Goal: Obtain resource: Download file/media

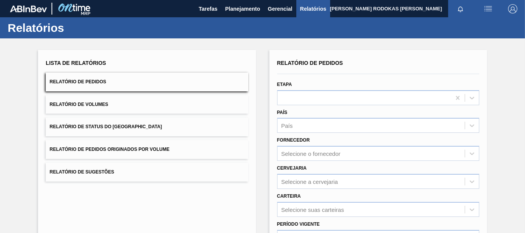
scroll to position [77, 0]
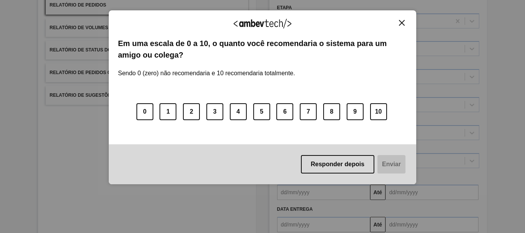
click at [397, 23] on button "Close" at bounding box center [401, 23] width 10 height 7
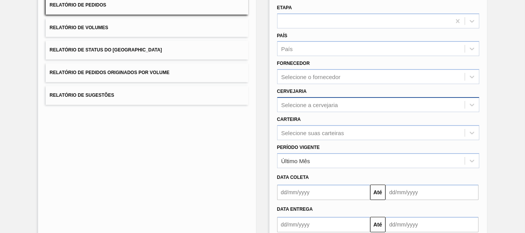
click at [299, 104] on div "Selecione a cervejaria" at bounding box center [309, 104] width 57 height 7
click at [300, 126] on div "BR09 - Agudos" at bounding box center [378, 124] width 202 height 14
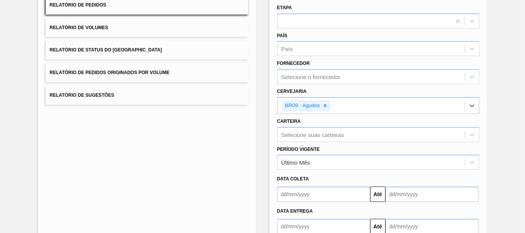
scroll to position [115, 0]
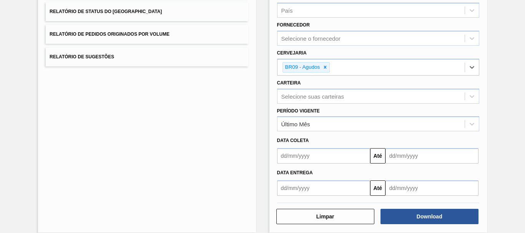
click at [300, 126] on div "Último Mês" at bounding box center [295, 124] width 29 height 7
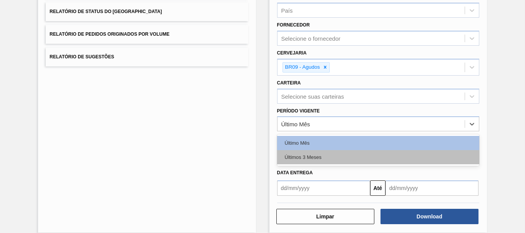
click at [308, 161] on div "Últimos 3 Meses" at bounding box center [378, 157] width 202 height 14
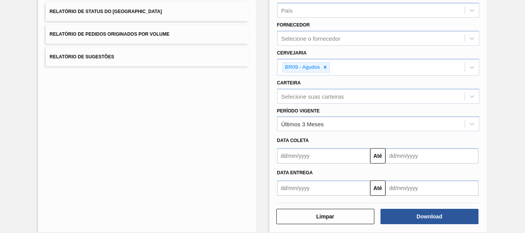
click at [312, 104] on div "Período Vigente Últimos 3 Meses" at bounding box center [378, 118] width 208 height 28
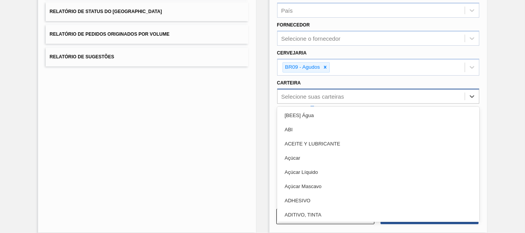
click at [323, 102] on div "Selecione suas carteiras" at bounding box center [378, 96] width 202 height 15
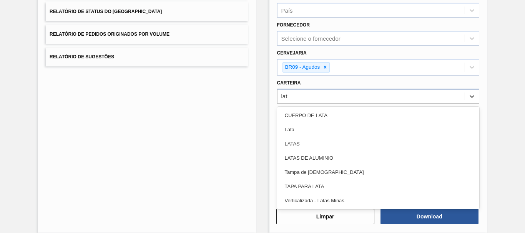
type input "lata"
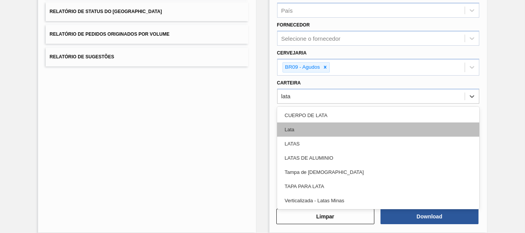
click at [292, 133] on div "Lata" at bounding box center [378, 130] width 202 height 14
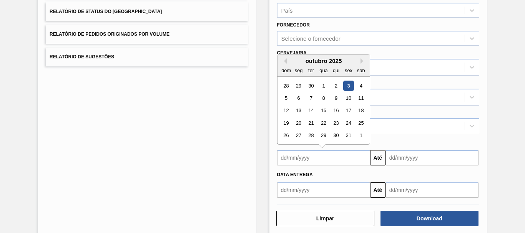
click at [307, 159] on input "text" at bounding box center [323, 157] width 93 height 15
click at [284, 63] on button "Previous Month" at bounding box center [283, 60] width 5 height 5
click at [291, 109] on div "14 15 16 17 18 19 20" at bounding box center [323, 110] width 87 height 12
click at [297, 109] on div "15" at bounding box center [298, 111] width 10 height 10
type input "[DATE]"
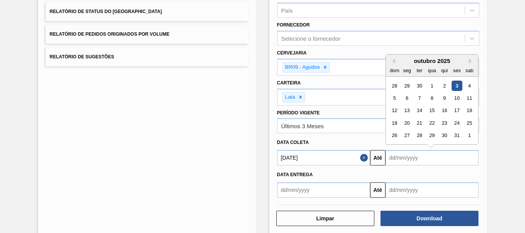
click at [440, 157] on input "text" at bounding box center [431, 157] width 93 height 15
click at [467, 61] on div "outubro 2025" at bounding box center [432, 61] width 92 height 7
click at [469, 135] on div "1" at bounding box center [469, 136] width 10 height 10
type input "[DATE]"
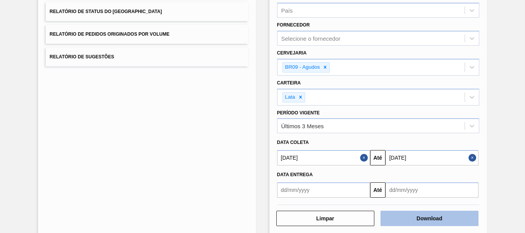
click at [429, 224] on button "Download" at bounding box center [429, 218] width 98 height 15
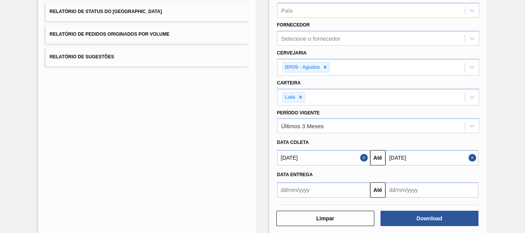
scroll to position [0, 0]
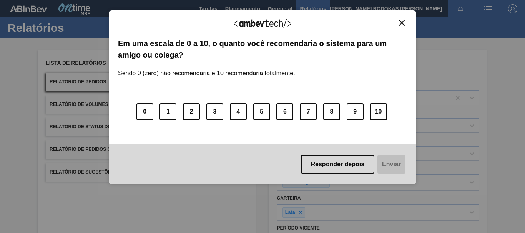
click at [398, 26] on button "Close" at bounding box center [401, 23] width 10 height 7
